Goal: Task Accomplishment & Management: Complete application form

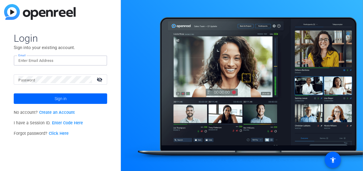
click at [54, 63] on input "Email" at bounding box center [60, 60] width 84 height 7
type input "[PERSON_NAME][EMAIL_ADDRESS][PERSON_NAME][DOMAIN_NAME]"
click at [59, 134] on link "Click Here" at bounding box center [59, 133] width 20 height 5
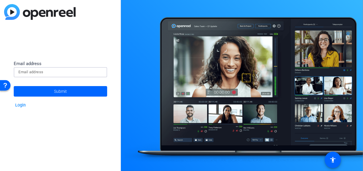
click at [36, 70] on input at bounding box center [60, 72] width 84 height 7
type input "[PERSON_NAME][EMAIL_ADDRESS][PERSON_NAME][DOMAIN_NAME]"
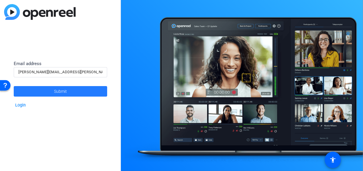
click at [38, 91] on span at bounding box center [61, 91] width 94 height 14
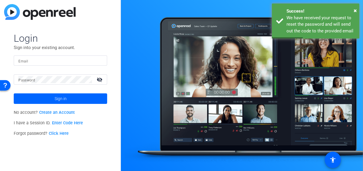
click at [60, 134] on link "Click Here" at bounding box center [59, 133] width 20 height 5
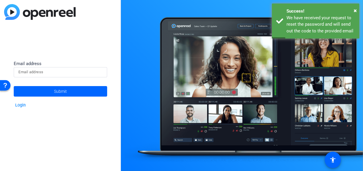
click at [47, 74] on input at bounding box center [60, 72] width 84 height 7
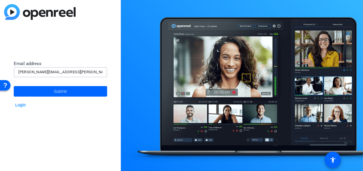
type input "[PERSON_NAME][EMAIL_ADDRESS][PERSON_NAME][DOMAIN_NAME]"
click at [72, 90] on span at bounding box center [61, 91] width 94 height 14
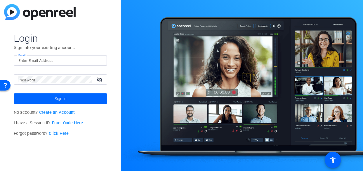
click at [38, 60] on input "Email" at bounding box center [60, 60] width 84 height 7
click at [3, 121] on div "Login Sign into your existing account. Email mary-alice.warren@thermofisher.com…" at bounding box center [60, 85] width 121 height 171
click at [98, 80] on mat-icon "visibility_off" at bounding box center [100, 79] width 14 height 8
click at [4, 85] on div "Open Resource Center" at bounding box center [5, 85] width 5 height 5
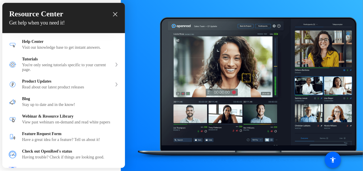
click at [113, 15] on icon "close resource center" at bounding box center [115, 14] width 4 height 4
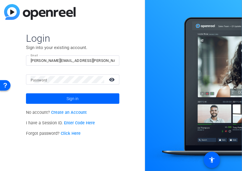
click at [1, 141] on div "Login Sign into your existing account. Email mary-alice.warren@thermofisher.com…" at bounding box center [72, 85] width 145 height 171
click at [78, 58] on input "[PERSON_NAME][EMAIL_ADDRESS][PERSON_NAME][DOMAIN_NAME]" at bounding box center [73, 60] width 84 height 7
click at [89, 60] on input "[PERSON_NAME][EMAIL_ADDRESS][PERSON_NAME][DOMAIN_NAME]" at bounding box center [73, 60] width 84 height 7
type input "[PERSON_NAME][EMAIL_ADDRESS][PERSON_NAME][DOMAIN_NAME]"
click at [67, 135] on link "Click Here" at bounding box center [71, 133] width 20 height 5
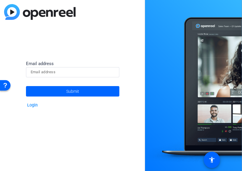
click at [48, 71] on input at bounding box center [73, 72] width 84 height 7
click at [90, 73] on input "[PERSON_NAME][EMAIL_ADDRESS][PERSON_NAME][DOMAIN_NAME]" at bounding box center [73, 72] width 84 height 7
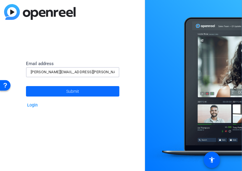
type input "[PERSON_NAME][EMAIL_ADDRESS][PERSON_NAME][DOMAIN_NAME]"
click at [79, 94] on span "Submit" at bounding box center [72, 91] width 13 height 15
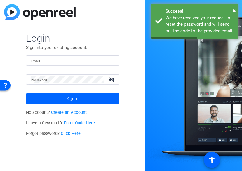
click at [144, 88] on div "Login Sign into your existing account. Email Password visibility_off Sign in No…" at bounding box center [72, 85] width 145 height 171
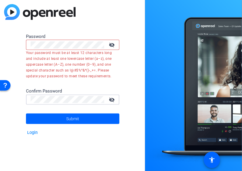
click at [116, 44] on mat-icon "visibility_off" at bounding box center [113, 45] width 14 height 8
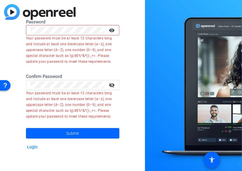
drag, startPoint x: 66, startPoint y: 34, endPoint x: 32, endPoint y: 34, distance: 33.9
click at [32, 34] on div at bounding box center [68, 30] width 74 height 10
click at [8, 26] on div "Password visibility Your password must be at least 12 characters long and inclu…" at bounding box center [72, 85] width 145 height 171
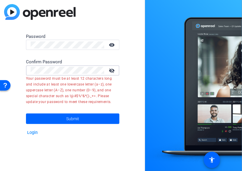
click at [0, 60] on html "Accessibility Screen-Reader Guide, Feedback, and Issue Reporting | New window P…" at bounding box center [121, 85] width 242 height 171
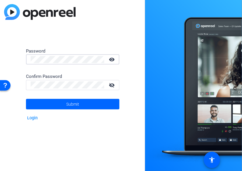
click at [18, 59] on div "Password visibility Confirm Password visibility_off Submit Login" at bounding box center [72, 85] width 145 height 171
click at [115, 86] on mat-icon "visibility_off" at bounding box center [113, 85] width 14 height 8
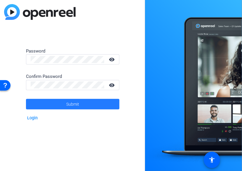
click at [59, 103] on span at bounding box center [73, 104] width 94 height 14
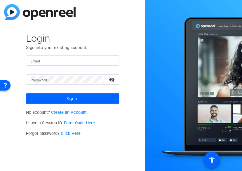
click at [49, 62] on input "Email" at bounding box center [73, 60] width 84 height 7
click at [41, 78] on mat-label "Password" at bounding box center [39, 80] width 17 height 4
click at [89, 60] on input "[PERSON_NAME][EMAIL_ADDRESS][PERSON_NAME][DOMAIN_NAME]" at bounding box center [73, 60] width 84 height 7
type input "[PERSON_NAME][EMAIL_ADDRESS][PERSON_NAME][DOMAIN_NAME]"
click at [26, 94] on button "Sign in" at bounding box center [73, 99] width 94 height 11
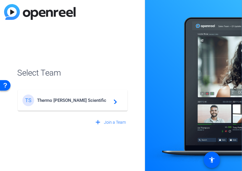
click at [88, 98] on span "Thermo [PERSON_NAME] Scientific" at bounding box center [73, 100] width 73 height 5
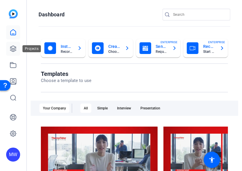
click at [11, 50] on icon at bounding box center [13, 48] width 7 height 7
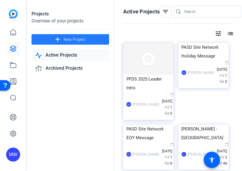
click at [73, 39] on span "New Project" at bounding box center [75, 40] width 22 height 6
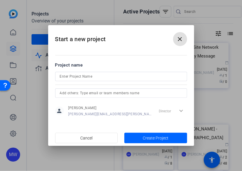
click at [97, 76] on input at bounding box center [121, 76] width 123 height 7
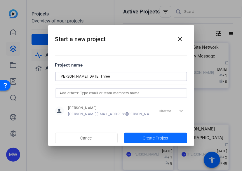
type input "[PERSON_NAME] [DATE] Three"
click at [151, 138] on span "Create Project" at bounding box center [156, 138] width 26 height 6
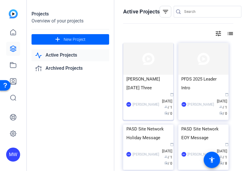
click at [150, 65] on img at bounding box center [148, 59] width 50 height 32
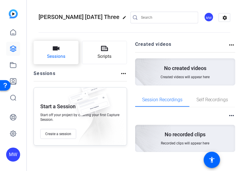
click at [66, 60] on button "Sessions" at bounding box center [56, 52] width 45 height 23
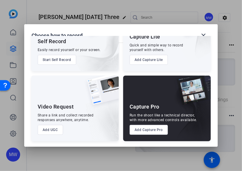
scroll to position [182, 0]
click at [63, 125] on button "Add UGC" at bounding box center [50, 130] width 25 height 10
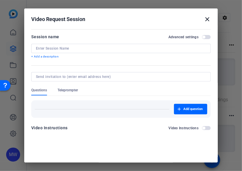
click at [102, 45] on div at bounding box center [121, 48] width 170 height 9
type input "[PERSON_NAME] [DATE] Three"
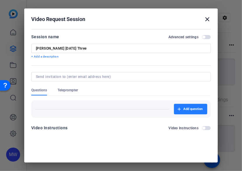
click at [193, 107] on span "Add question" at bounding box center [193, 109] width 19 height 5
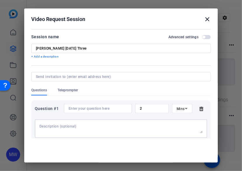
click at [72, 128] on textarea at bounding box center [120, 128] width 163 height 9
click at [72, 128] on textarea "P" at bounding box center [120, 128] width 163 height 9
paste textarea "1. Introduce yourself and your role: share your name, title and that you work i…"
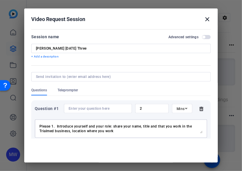
click at [68, 127] on textarea "Please 1. Introduce yourself and your role: share your name, title and that you…" at bounding box center [120, 128] width 163 height 9
click at [58, 127] on textarea "Please 1. Introduce yourself and your role: share your name, title and that you…" at bounding box center [120, 128] width 163 height 9
click at [40, 126] on textarea "Please introduce yourself and your role: share your name, title and that you wo…" at bounding box center [120, 128] width 163 height 9
click at [127, 132] on textarea "1. Please introduce yourself and your role: share your name, title and that you…" at bounding box center [120, 128] width 163 height 9
click at [70, 129] on textarea "1. Please introduce yourself and your role: share your name, title and that you…" at bounding box center [120, 128] width 163 height 9
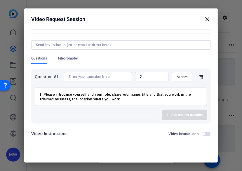
scroll to position [40, 0]
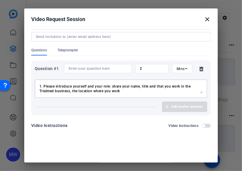
type textarea "1. Please introduce yourself and your role: share your name, title and that you…"
click at [170, 107] on div "Add another question" at bounding box center [121, 107] width 173 height 11
click at [161, 107] on div "Add another question" at bounding box center [121, 107] width 173 height 11
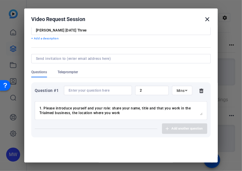
scroll to position [25, 0]
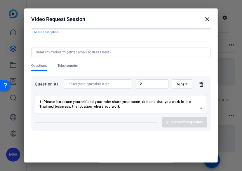
drag, startPoint x: 123, startPoint y: 107, endPoint x: 41, endPoint y: 101, distance: 82.0
click at [41, 101] on textarea "1. Please introduce yourself and your role: share your name, title and that you…" at bounding box center [120, 104] width 163 height 9
click at [113, 99] on div "1. Please introduce yourself and your role: share your name, title and that you…" at bounding box center [120, 104] width 163 height 19
click at [115, 102] on textarea "1. Please introduce yourself and your role: share your name, title and that you…" at bounding box center [120, 104] width 163 height 9
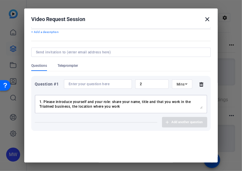
drag, startPoint x: 124, startPoint y: 108, endPoint x: 15, endPoint y: 102, distance: 109.1
click at [18, 118] on div "Choose how to record close Self Record Easily record yourself or your screen. S…" at bounding box center [56, 120] width 77 height 4
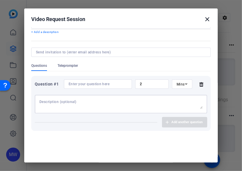
click at [84, 87] on div at bounding box center [98, 83] width 59 height 9
click at [82, 83] on input at bounding box center [98, 84] width 59 height 5
paste input "1. Please introduce yourself and your role: share your name, title and that you…"
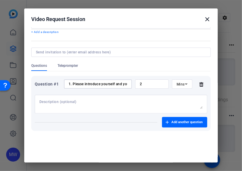
scroll to position [0, 175]
type input "1. Please introduce yourself and your role: share your name, title and that you…"
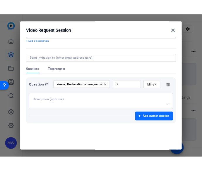
scroll to position [0, 0]
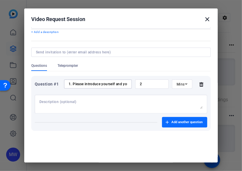
click at [186, 124] on span "Add another question" at bounding box center [187, 122] width 31 height 5
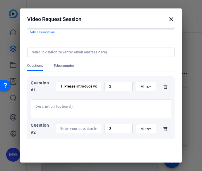
click at [77, 127] on input at bounding box center [78, 129] width 36 height 5
paste input "2. What is it about your role that motivates you the most? OR What is one proje…"
type input "2. What is it about your role that motivates you the most? OR What is one proje…"
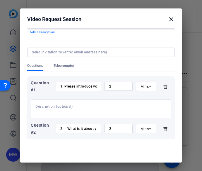
click at [122, 87] on input "2" at bounding box center [118, 86] width 19 height 5
drag, startPoint x: 122, startPoint y: 87, endPoint x: 94, endPoint y: 84, distance: 28.2
click at [94, 84] on div "Question #1 1. Please introduce yourself and your role: share your name, title …" at bounding box center [101, 86] width 140 height 14
type input "1"
click at [114, 127] on input "2" at bounding box center [118, 129] width 19 height 5
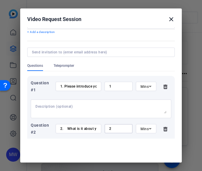
drag, startPoint x: 114, startPoint y: 129, endPoint x: 102, endPoint y: 129, distance: 11.7
click at [104, 129] on div "2" at bounding box center [118, 128] width 28 height 9
type input "1"
click at [114, 113] on textarea at bounding box center [100, 108] width 131 height 9
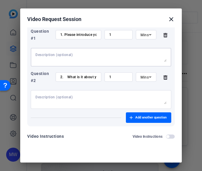
scroll to position [78, 0]
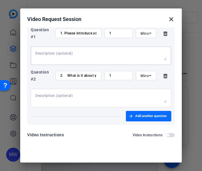
click at [135, 117] on span "Add another question" at bounding box center [150, 116] width 31 height 5
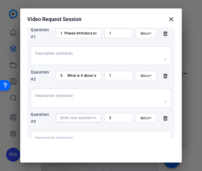
click at [68, 118] on input at bounding box center [78, 118] width 36 height 5
paste input "what’s your favorite game/hobby/pastime?”"
type input "what’s your favorite game/hobby/pastime?"
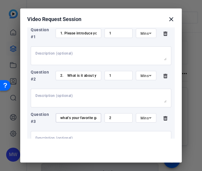
click at [96, 132] on div at bounding box center [100, 140] width 131 height 19
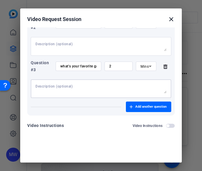
scroll to position [21, 0]
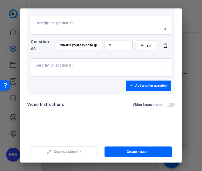
click at [166, 103] on span "button" at bounding box center [167, 104] width 3 height 3
click at [170, 105] on span "button" at bounding box center [171, 104] width 3 height 3
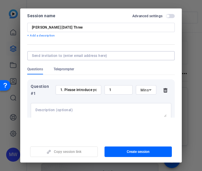
click at [77, 56] on input at bounding box center [100, 55] width 136 height 5
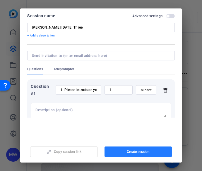
click at [156, 152] on span "button" at bounding box center [138, 152] width 68 height 14
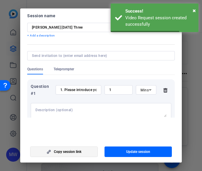
click at [82, 153] on span "button" at bounding box center [63, 152] width 67 height 14
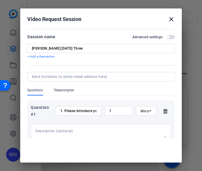
click at [167, 20] on mat-icon "close" at bounding box center [170, 19] width 7 height 7
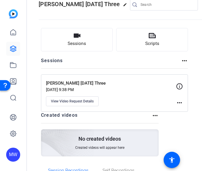
scroll to position [13, 0]
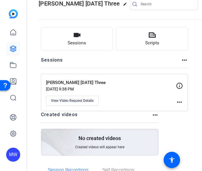
drag, startPoint x: 108, startPoint y: 77, endPoint x: 239, endPoint y: 155, distance: 152.5
click at [202, 155] on html "Accessibility Screen-Reader Guide, Feedback, and Issue Reporting | New window M…" at bounding box center [101, 85] width 202 height 171
